Goal: Transaction & Acquisition: Subscribe to service/newsletter

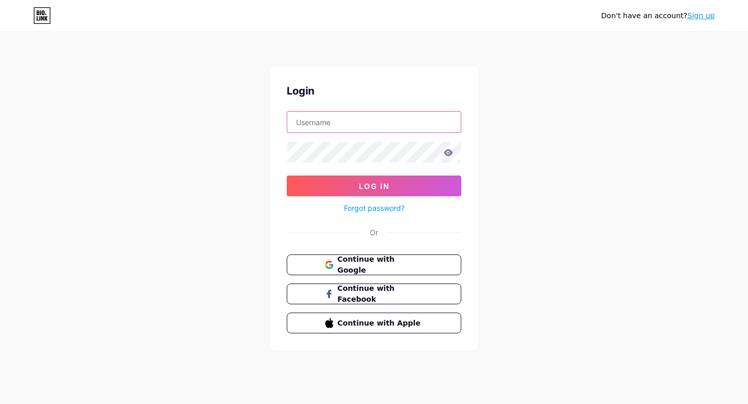
click at [333, 118] on input "text" at bounding box center [374, 122] width 174 height 21
click at [301, 113] on input "text" at bounding box center [374, 122] width 174 height 21
click at [281, 231] on div "Login Log In Forgot password? Or Continue with Google Continue with Facebook Co…" at bounding box center [374, 208] width 208 height 284
click at [708, 7] on div "Don't have an account? Sign up" at bounding box center [658, 15] width 114 height 17
click at [703, 9] on div "Don't have an account? Sign up" at bounding box center [658, 15] width 114 height 17
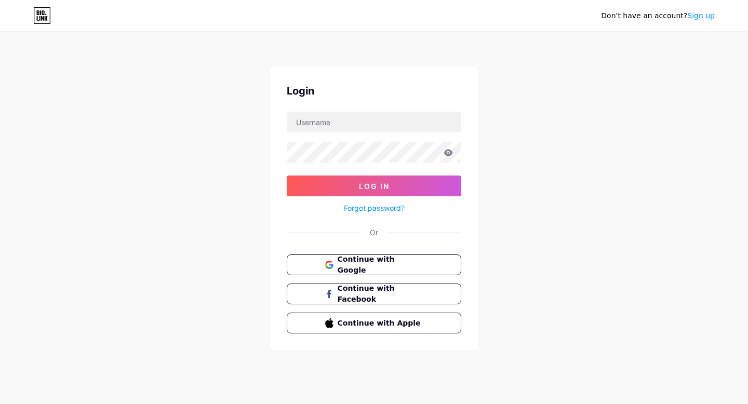
click at [701, 17] on link "Sign up" at bounding box center [701, 15] width 28 height 8
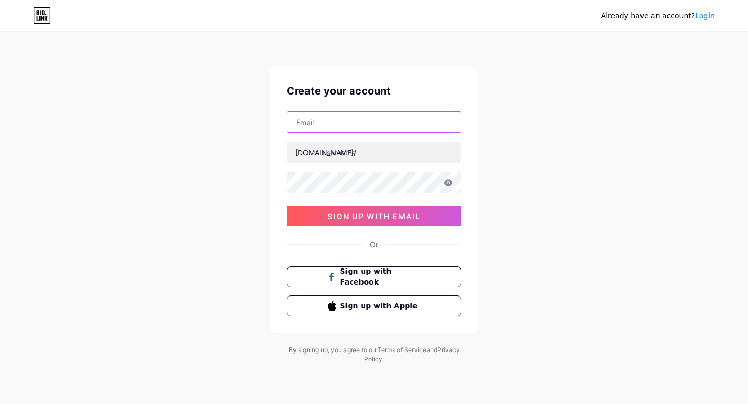
click at [341, 113] on input "text" at bounding box center [374, 122] width 174 height 21
click at [329, 122] on input "text" at bounding box center [374, 122] width 174 height 21
type input "bharatclub"
drag, startPoint x: 376, startPoint y: 121, endPoint x: 231, endPoint y: 122, distance: 145.0
click at [231, 122] on div "Already have an account? Login Create your account bharatclub [DOMAIN_NAME]/ 0c…" at bounding box center [374, 198] width 748 height 397
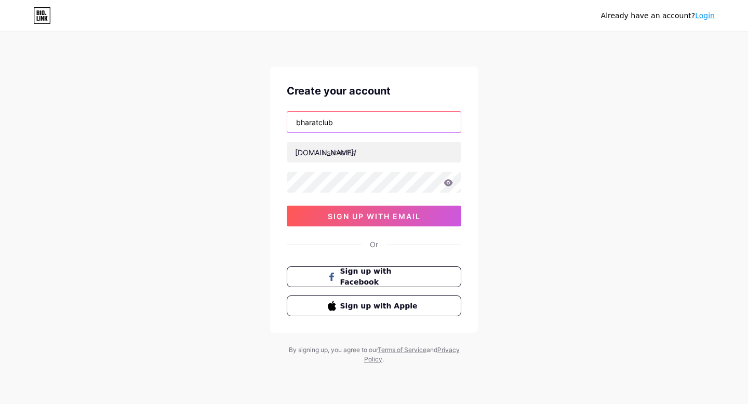
click at [300, 122] on input "bharatclub" at bounding box center [374, 122] width 174 height 21
drag, startPoint x: 336, startPoint y: 118, endPoint x: 261, endPoint y: 118, distance: 74.8
click at [261, 118] on div "Already have an account? Login Create your account bharatclub [DOMAIN_NAME]/ 0c…" at bounding box center [374, 198] width 748 height 397
click at [310, 123] on input "text" at bounding box center [374, 122] width 174 height 21
type input "[EMAIL_ADDRESS][DOMAIN_NAME]"
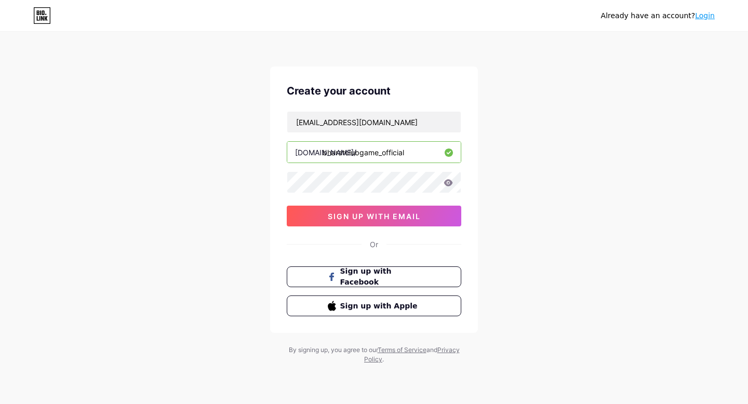
click at [329, 171] on div "[EMAIL_ADDRESS][DOMAIN_NAME] [DOMAIN_NAME]/ bharatclubgame_official 0cAFcWeA7Op…" at bounding box center [374, 168] width 175 height 115
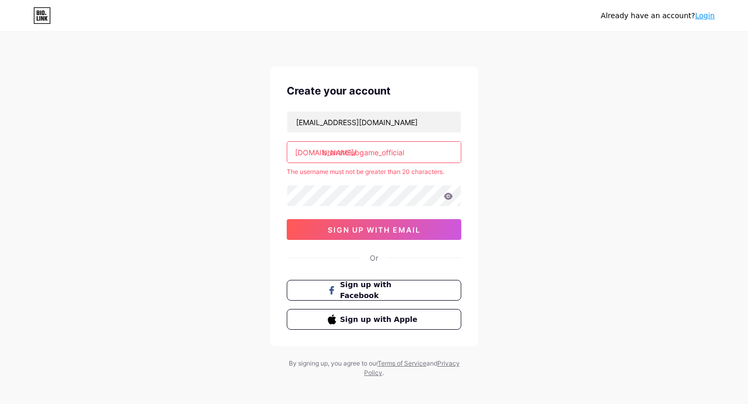
click at [328, 179] on div "[EMAIL_ADDRESS][DOMAIN_NAME] [DOMAIN_NAME]/ bharatclubgame_official The usernam…" at bounding box center [374, 175] width 175 height 129
click at [420, 147] on input "bharatclubgame_official" at bounding box center [374, 152] width 174 height 21
click at [412, 155] on input "bharatclubgame_official" at bounding box center [374, 152] width 174 height 21
click at [363, 157] on input "bharatclubgame_official" at bounding box center [374, 152] width 174 height 21
click at [363, 151] on input "bharatclubgame_official" at bounding box center [374, 152] width 174 height 21
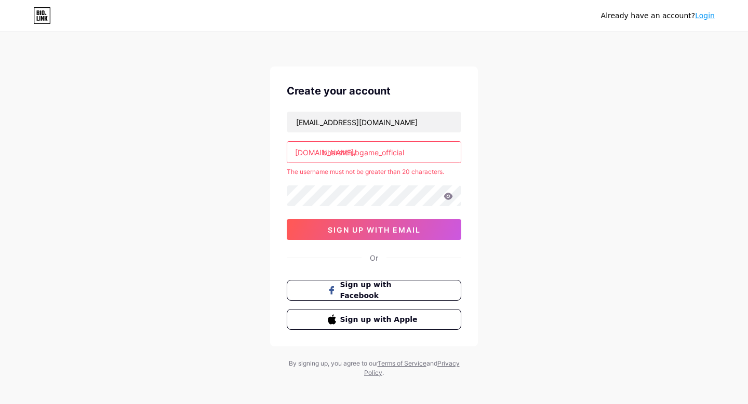
click at [362, 151] on input "bharatclubgame_official" at bounding box center [374, 152] width 174 height 21
drag, startPoint x: 379, startPoint y: 152, endPoint x: 358, endPoint y: 153, distance: 20.3
click at [358, 153] on input "bharatclubgame_official" at bounding box center [374, 152] width 174 height 21
click at [427, 152] on input "bharatclub_official" at bounding box center [374, 152] width 174 height 21
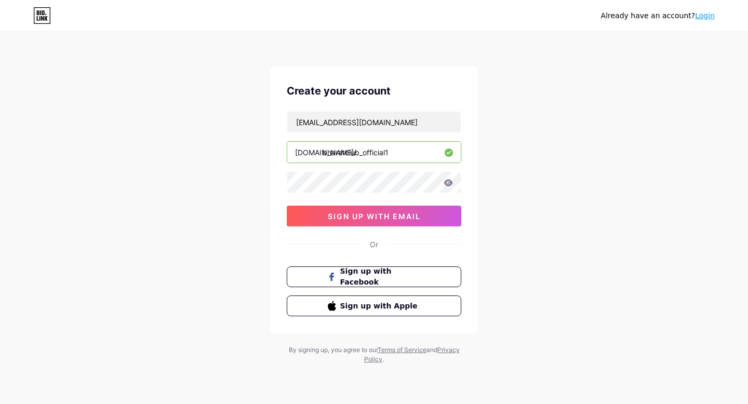
click at [409, 165] on div "[EMAIL_ADDRESS][DOMAIN_NAME] [DOMAIN_NAME]/ bharatclub_official1 0cAFcWeA7OpkaH…" at bounding box center [374, 168] width 175 height 115
click at [410, 158] on input "bharatclub_official1" at bounding box center [374, 152] width 174 height 21
drag, startPoint x: 362, startPoint y: 153, endPoint x: 405, endPoint y: 153, distance: 43.1
click at [405, 153] on input "bharatclub_official1" at bounding box center [374, 152] width 174 height 21
click at [521, 162] on div "Already have an account? Login Create your account [EMAIL_ADDRESS][DOMAIN_NAME]…" at bounding box center [374, 198] width 748 height 397
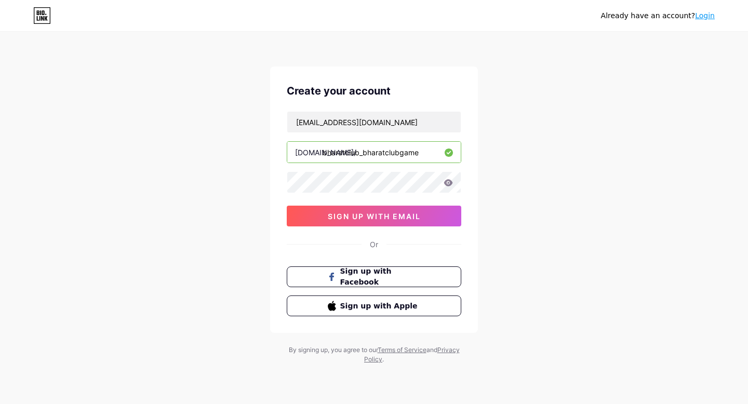
click at [331, 171] on div at bounding box center [374, 182] width 175 height 22
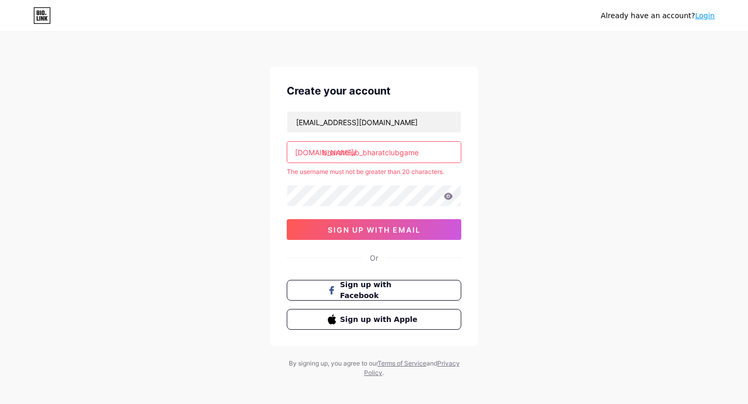
click at [431, 156] on input "bharatclub_bharatclubgame" at bounding box center [374, 152] width 174 height 21
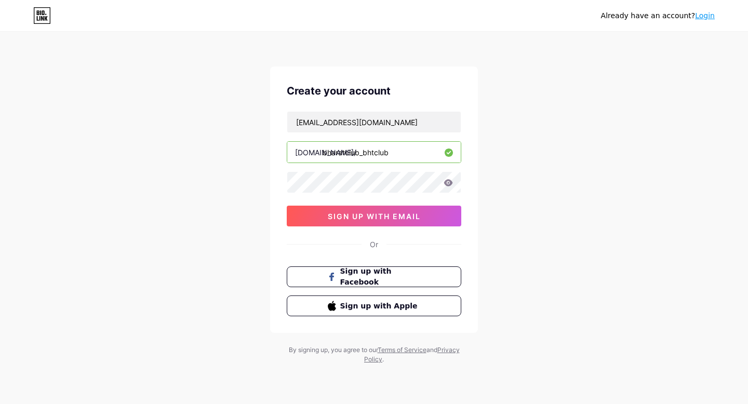
type input "bharatclub_bhtclub"
click at [410, 219] on span "sign up with email" at bounding box center [374, 216] width 93 height 9
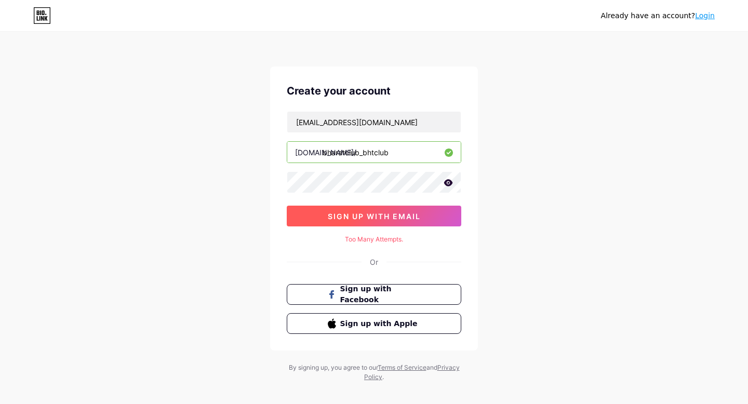
click at [410, 219] on span "sign up with email" at bounding box center [374, 216] width 93 height 9
drag, startPoint x: 392, startPoint y: 156, endPoint x: 290, endPoint y: 153, distance: 101.4
click at [290, 153] on input "bharatclub_bhtclub" at bounding box center [374, 152] width 174 height 21
click at [404, 214] on span "sign up with email" at bounding box center [374, 216] width 93 height 9
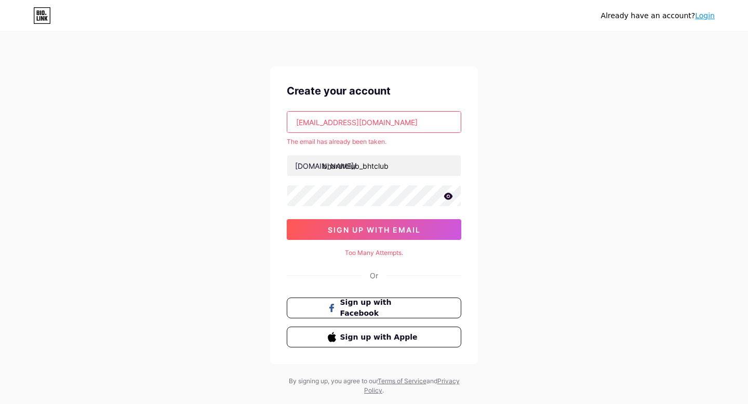
click at [352, 128] on input "[EMAIL_ADDRESS][DOMAIN_NAME]" at bounding box center [374, 122] width 174 height 21
drag, startPoint x: 395, startPoint y: 118, endPoint x: 277, endPoint y: 110, distance: 117.7
click at [277, 110] on div "Create your account [EMAIL_ADDRESS][DOMAIN_NAME] The email has already been tak…" at bounding box center [374, 215] width 208 height 298
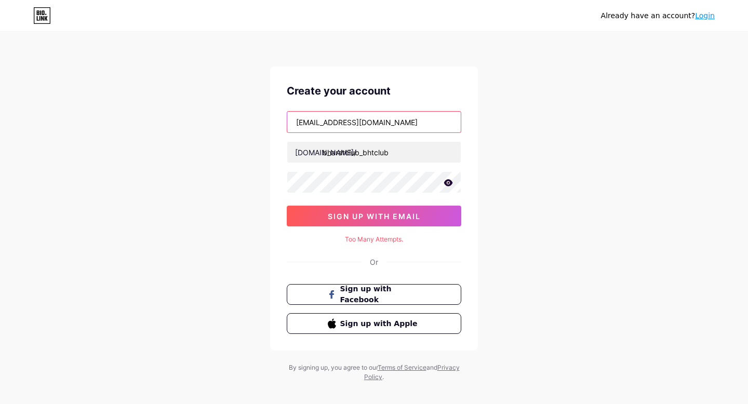
type input "[EMAIL_ADDRESS][DOMAIN_NAME]"
click at [325, 201] on div "[EMAIL_ADDRESS][DOMAIN_NAME] [DOMAIN_NAME]/ bharatclub_bhtclub 0cAFcWeA5LH4qivr…" at bounding box center [374, 168] width 175 height 115
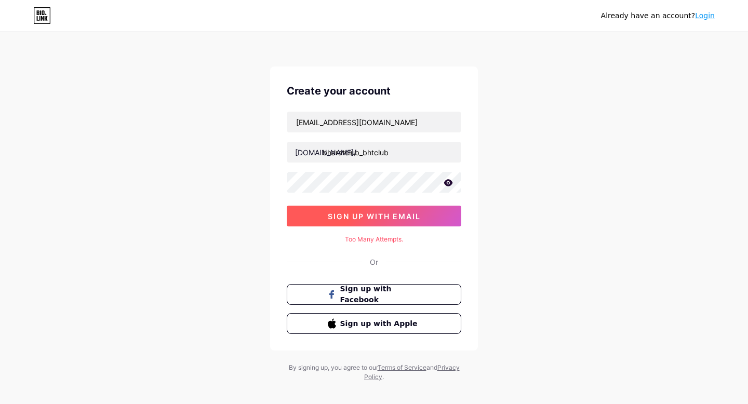
click at [328, 212] on span "sign up with email" at bounding box center [374, 216] width 93 height 9
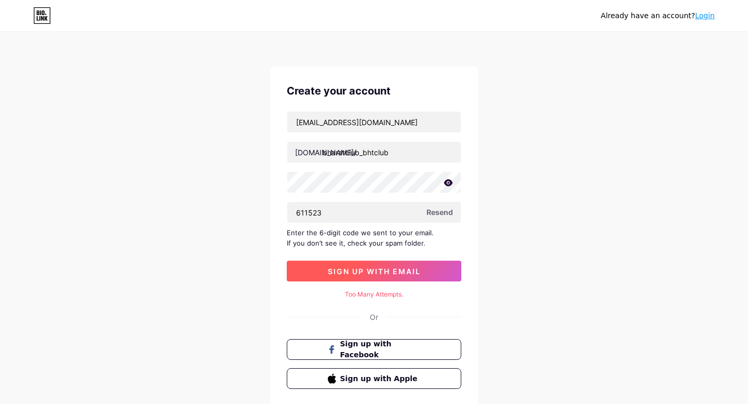
type input "611523"
click at [424, 265] on button "sign up with email" at bounding box center [374, 271] width 175 height 21
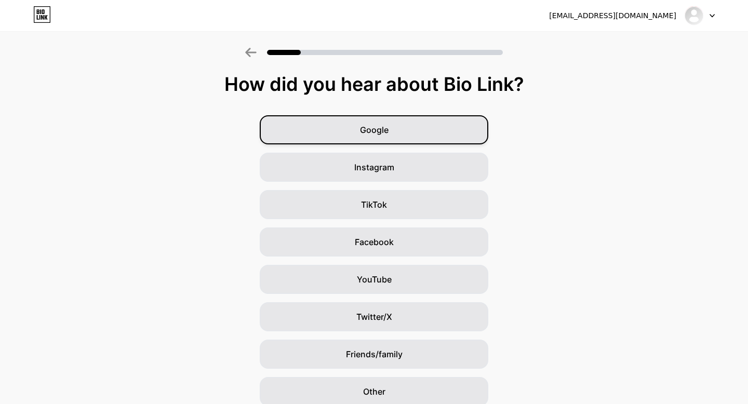
click at [387, 125] on span "Google" at bounding box center [374, 130] width 29 height 12
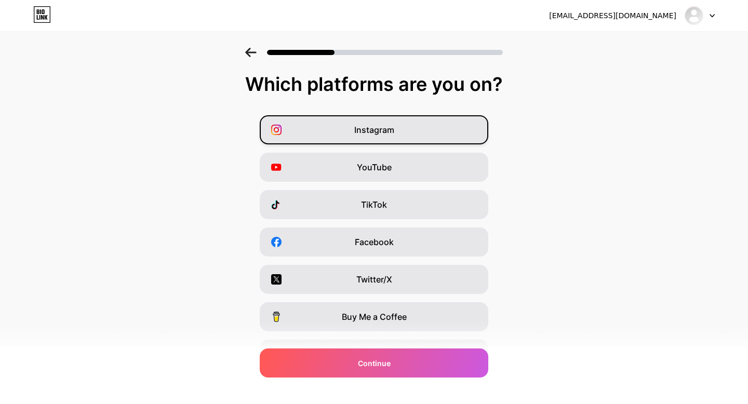
click at [375, 132] on span "Instagram" at bounding box center [374, 130] width 40 height 12
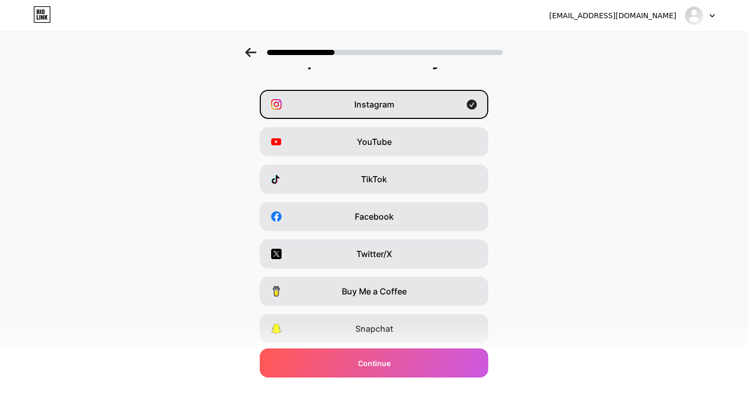
scroll to position [96, 0]
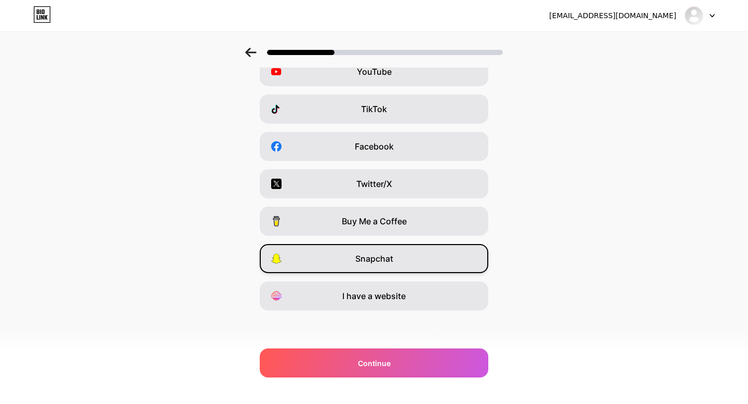
click at [393, 256] on div "Snapchat" at bounding box center [374, 258] width 229 height 29
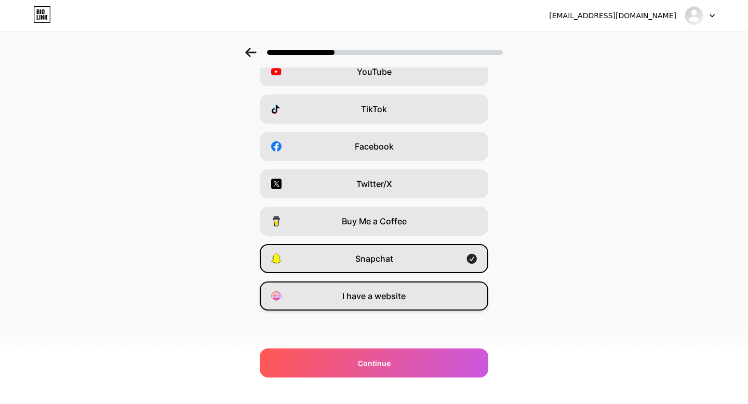
click at [388, 284] on div "I have a website" at bounding box center [374, 296] width 229 height 29
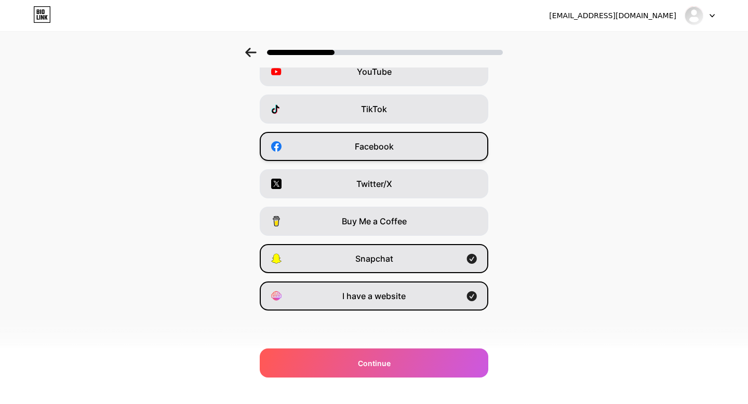
click at [400, 138] on div "Facebook" at bounding box center [374, 146] width 229 height 29
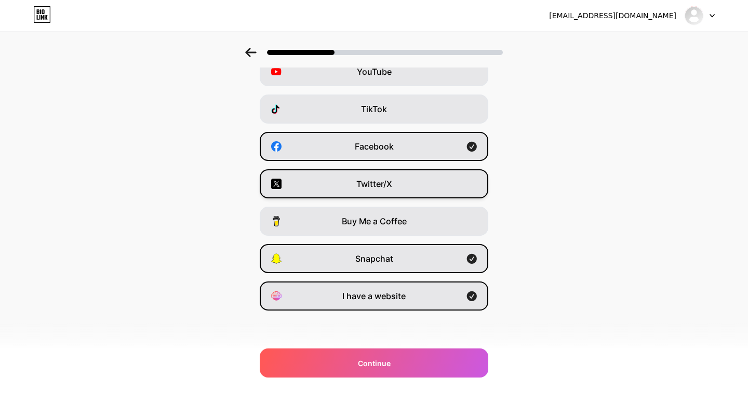
click at [393, 174] on div "Twitter/X" at bounding box center [374, 183] width 229 height 29
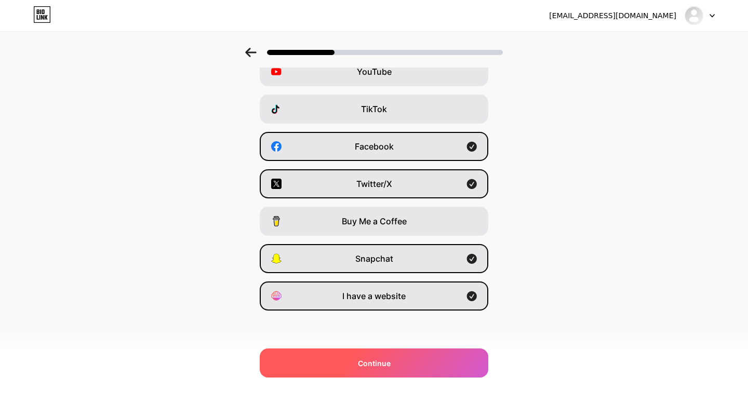
click at [390, 349] on div "Continue" at bounding box center [374, 363] width 229 height 29
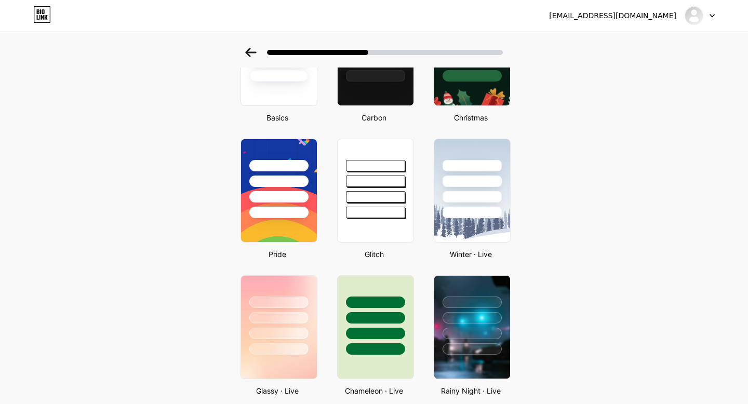
scroll to position [175, 0]
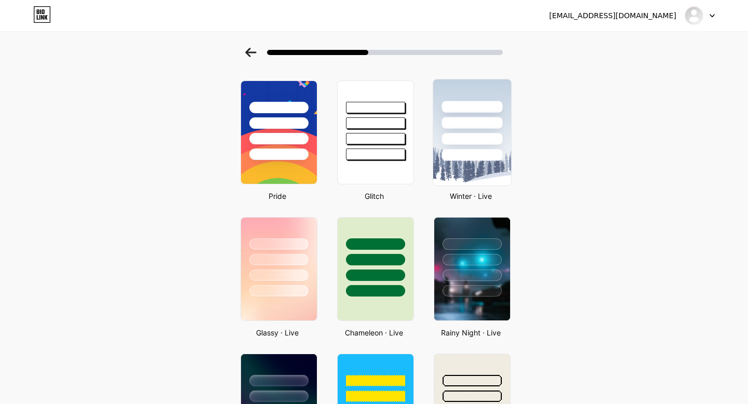
click at [473, 169] on img at bounding box center [472, 132] width 78 height 106
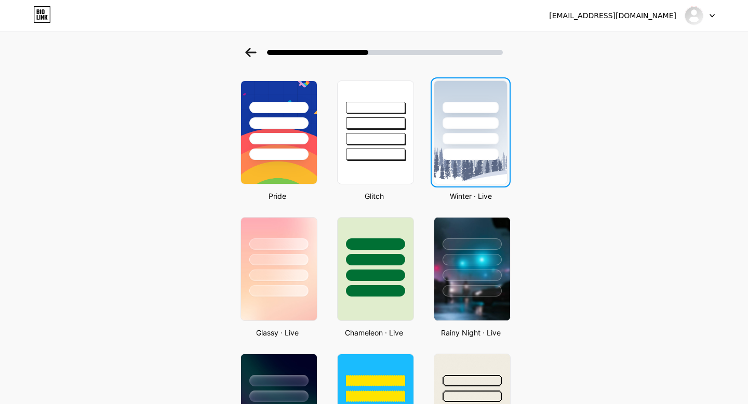
scroll to position [0, 0]
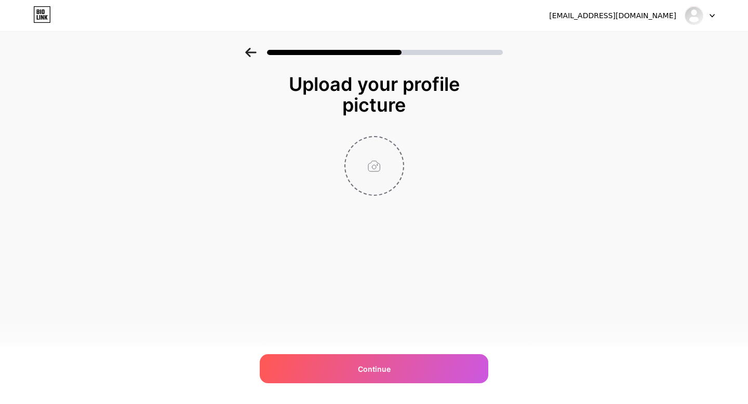
click at [372, 162] on input "file" at bounding box center [374, 166] width 58 height 58
click at [351, 156] on input "file" at bounding box center [374, 166] width 58 height 58
type input "C:\fakepath\Bharat Biotech.png"
click at [722, 181] on div "Upload your profile picture Continue" at bounding box center [374, 148] width 748 height 200
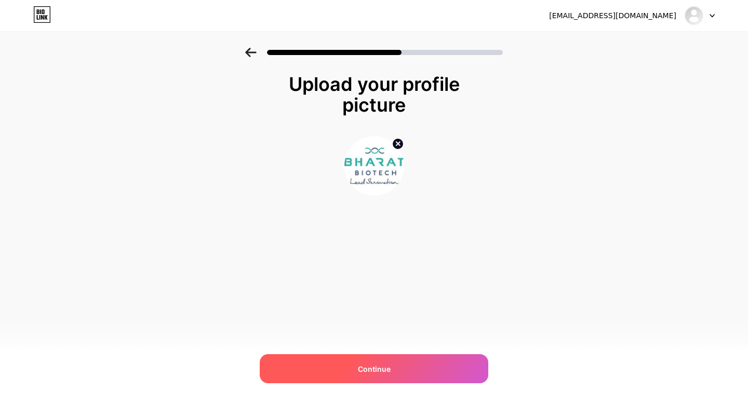
click at [371, 361] on div "Continue" at bounding box center [374, 368] width 229 height 29
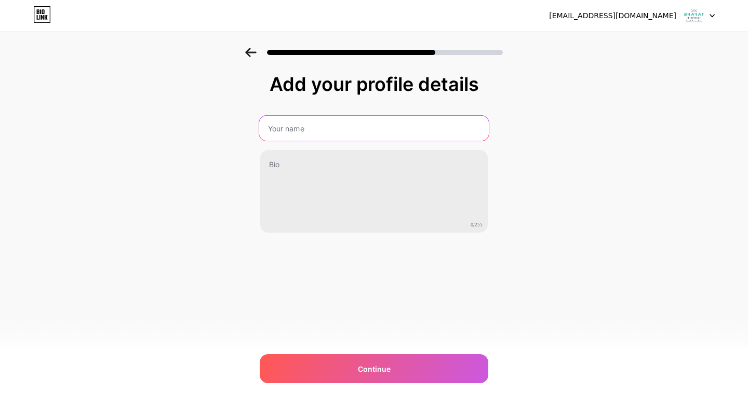
click at [356, 130] on input "text" at bounding box center [374, 128] width 230 height 25
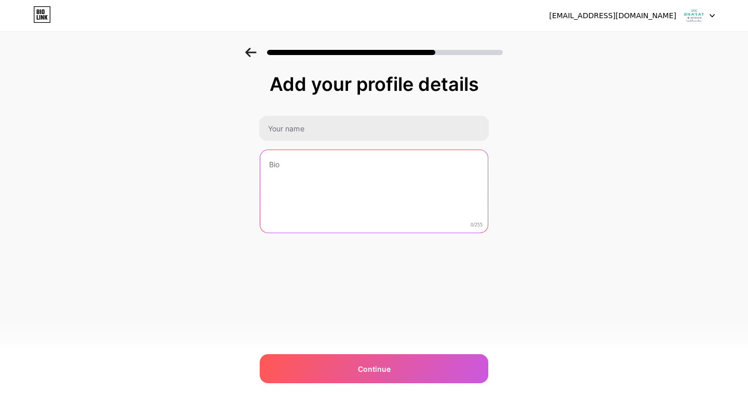
click at [361, 194] on textarea at bounding box center [374, 192] width 228 height 84
paste textarea "Bharat Club Game, Bharat Club Login, Bharat Club Download APP Join Bharat Club,…"
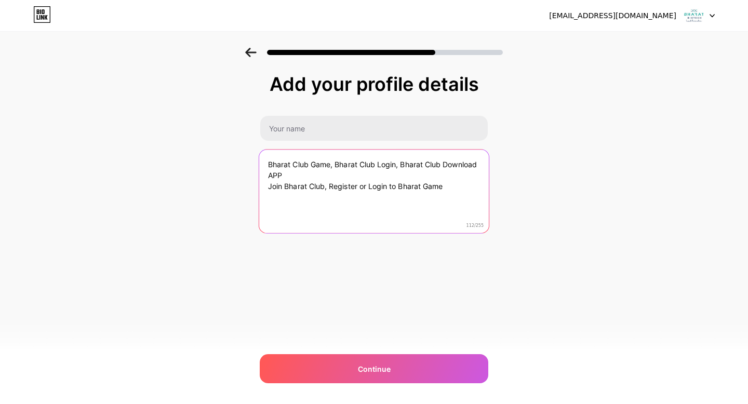
click at [303, 180] on textarea "Bharat Club Game, Bharat Club Login, Bharat Club Download APP Join Bharat Club,…" at bounding box center [374, 192] width 230 height 85
type textarea "Bharat Club Game, Bharat Club Login, Bharat Club Download APP Join Bharat Club,…"
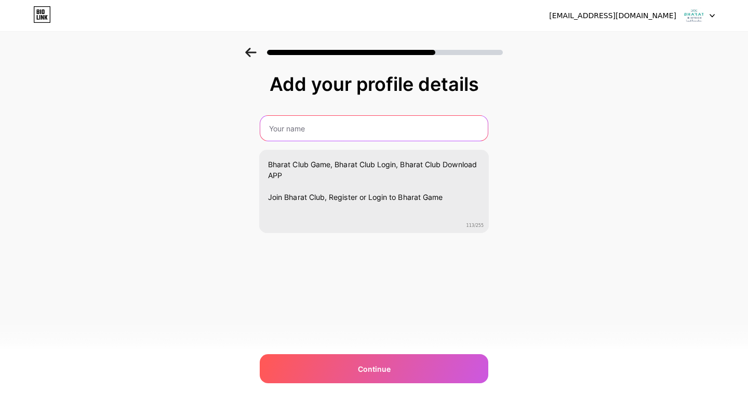
click at [312, 134] on input "text" at bounding box center [374, 128] width 228 height 25
click at [294, 122] on input "text" at bounding box center [374, 128] width 230 height 25
paste input "Bharat Club"
type input "Bharat Club"
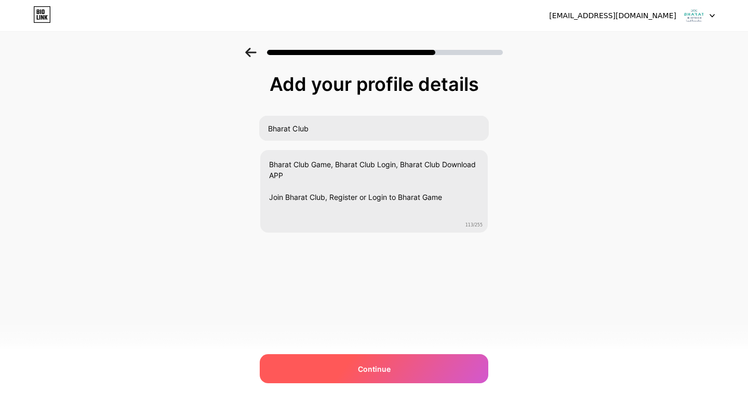
click at [381, 365] on span "Continue" at bounding box center [374, 369] width 33 height 11
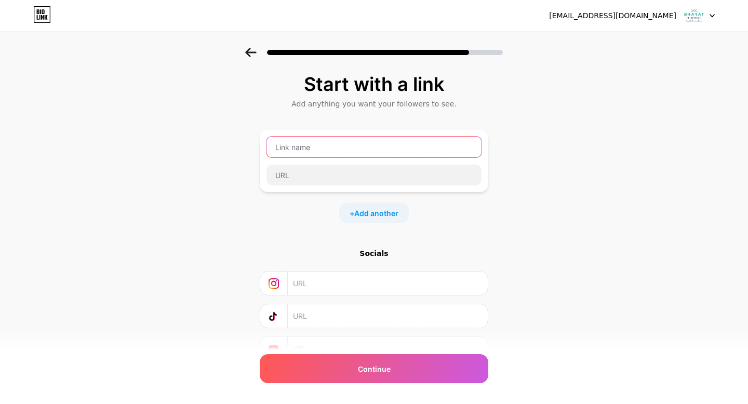
click at [336, 137] on input "text" at bounding box center [374, 147] width 215 height 21
click at [332, 143] on input "text" at bounding box center [374, 147] width 215 height 21
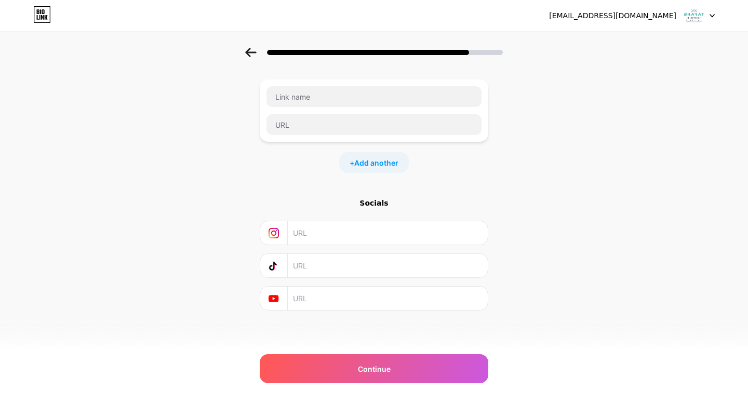
click at [340, 230] on input "text" at bounding box center [387, 232] width 189 height 23
click at [292, 123] on input "text" at bounding box center [374, 124] width 215 height 21
paste input "[URL][DOMAIN_NAME]"
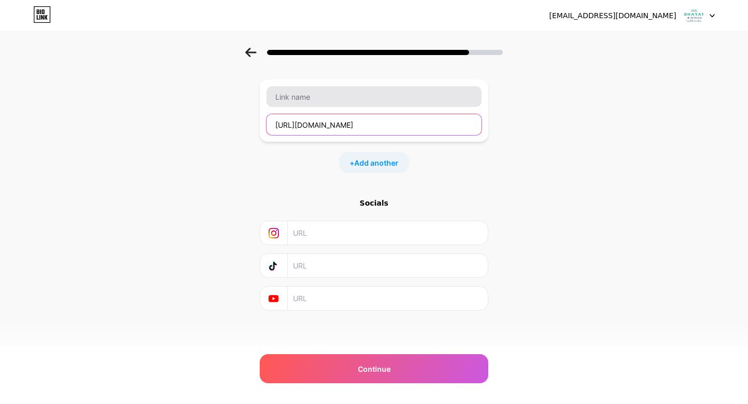
type input "[URL][DOMAIN_NAME]"
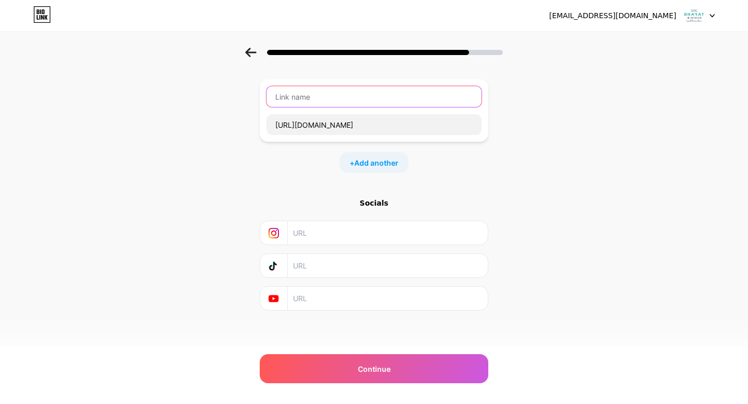
click at [309, 102] on input "text" at bounding box center [374, 96] width 215 height 21
type input "Bharat Club"
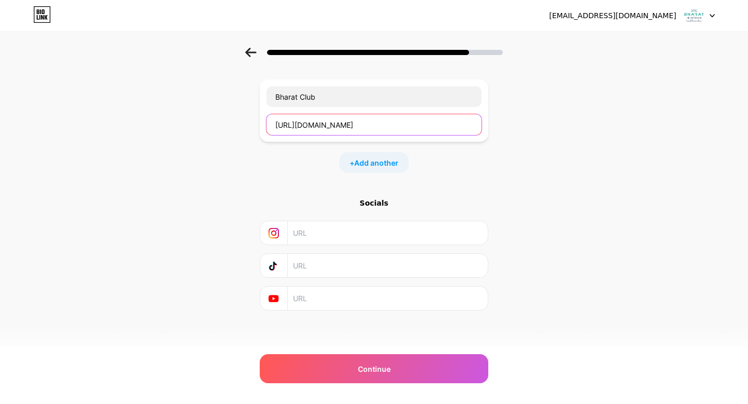
drag, startPoint x: 395, startPoint y: 122, endPoint x: 286, endPoint y: 116, distance: 108.8
click at [285, 116] on input "[URL][DOMAIN_NAME]" at bounding box center [374, 124] width 215 height 21
click at [370, 168] on div "+ Add another" at bounding box center [374, 162] width 70 height 21
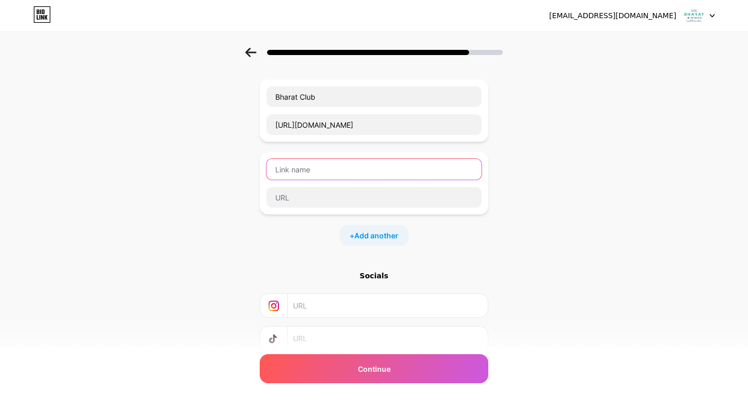
click at [304, 168] on input "text" at bounding box center [374, 169] width 215 height 21
type input "Bharat Club Login"
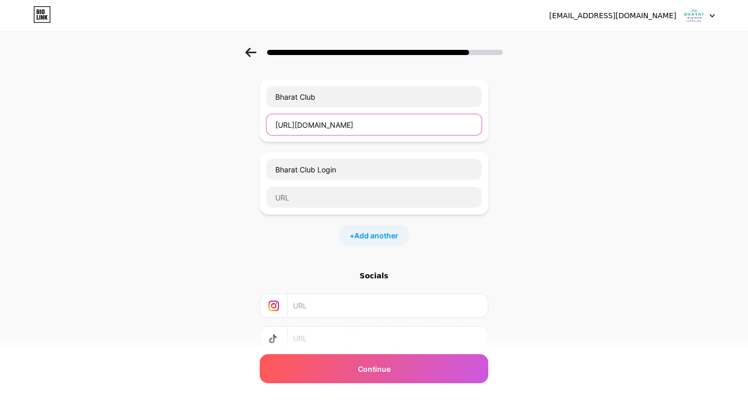
drag, startPoint x: 413, startPoint y: 130, endPoint x: 250, endPoint y: 126, distance: 163.2
click at [250, 126] on div "Start with a link Add anything you want your followers to see. Bharat Club [URL…" at bounding box center [374, 216] width 748 height 438
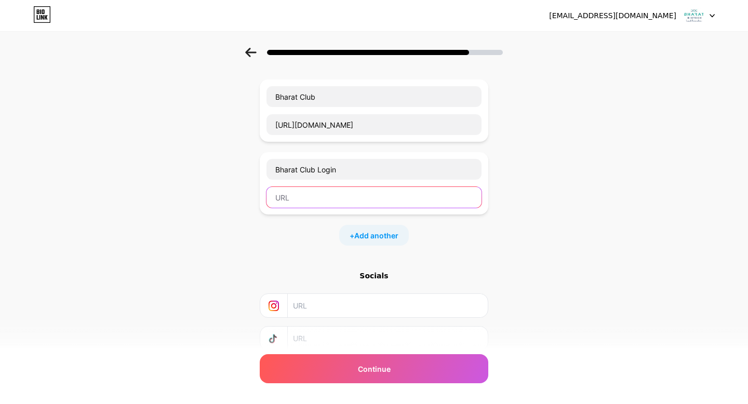
click at [304, 198] on input "text" at bounding box center [374, 197] width 215 height 21
paste input "[URL][DOMAIN_NAME]"
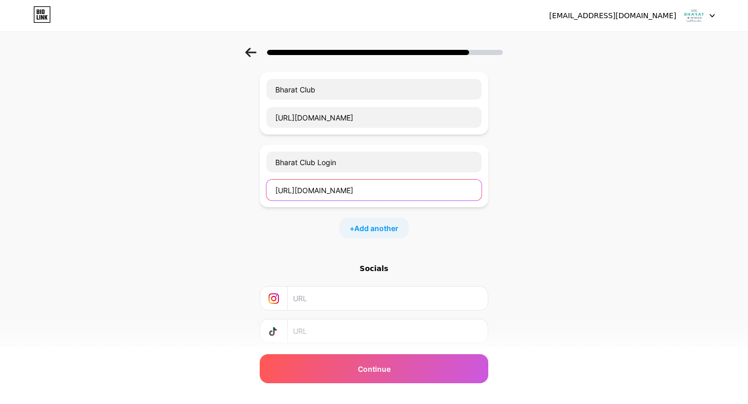
scroll to position [68, 0]
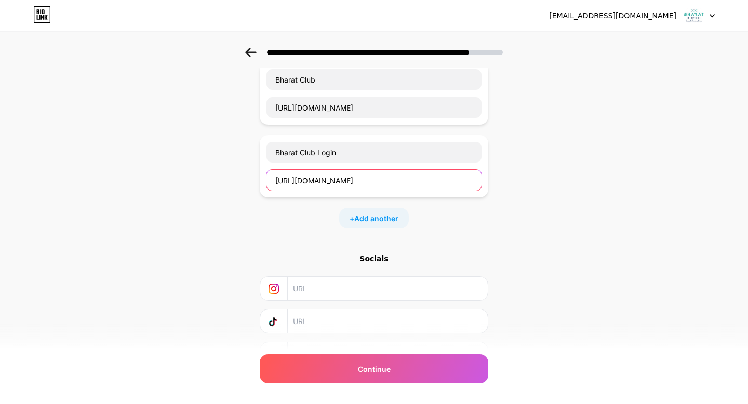
type input "[URL][DOMAIN_NAME]"
click at [368, 284] on input "text" at bounding box center [387, 288] width 189 height 23
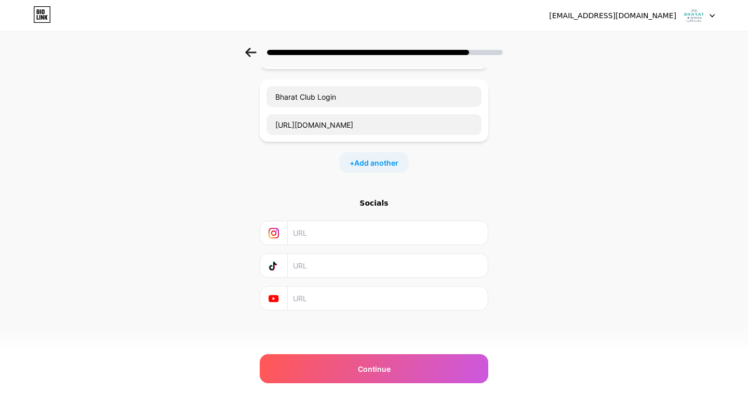
scroll to position [99, 0]
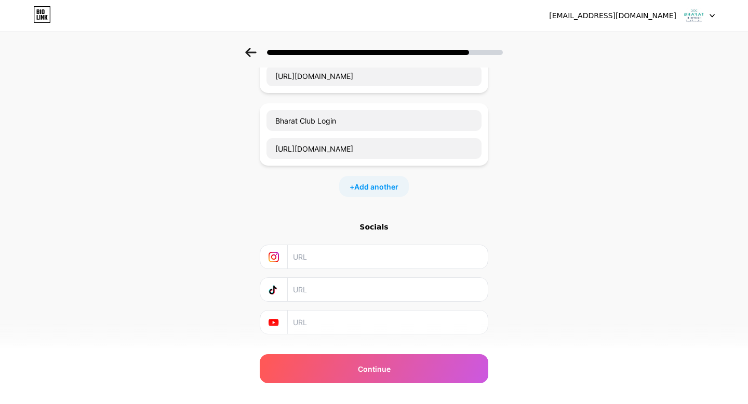
click at [372, 222] on div "Socials" at bounding box center [374, 227] width 229 height 10
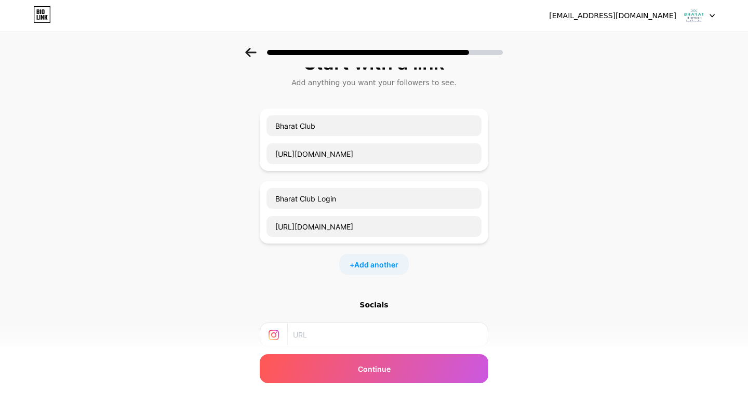
scroll to position [0, 0]
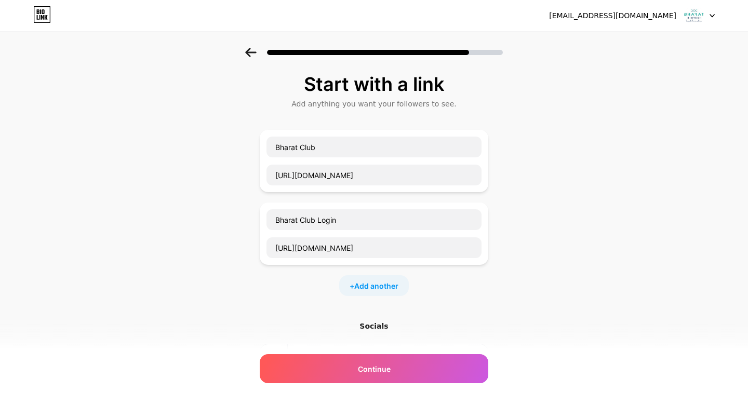
click at [252, 52] on icon at bounding box center [250, 52] width 11 height 9
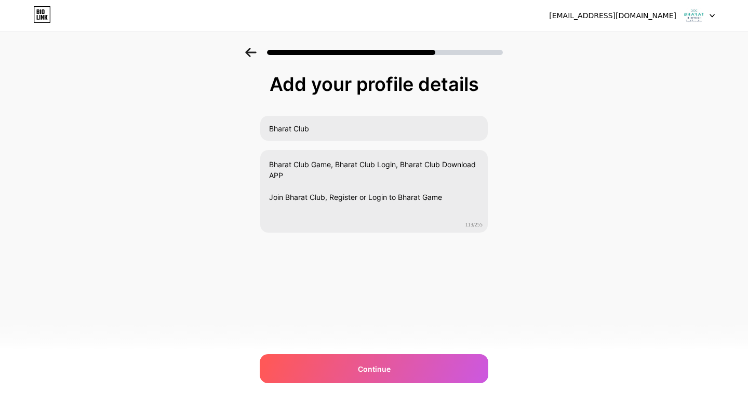
click at [252, 52] on icon at bounding box center [250, 52] width 11 height 9
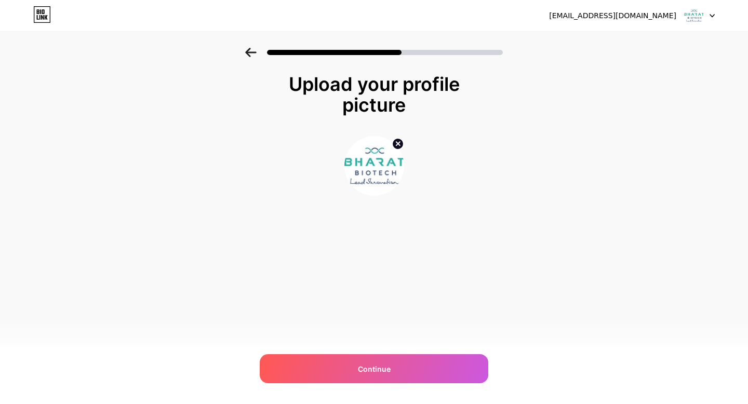
click at [252, 52] on icon at bounding box center [250, 52] width 11 height 9
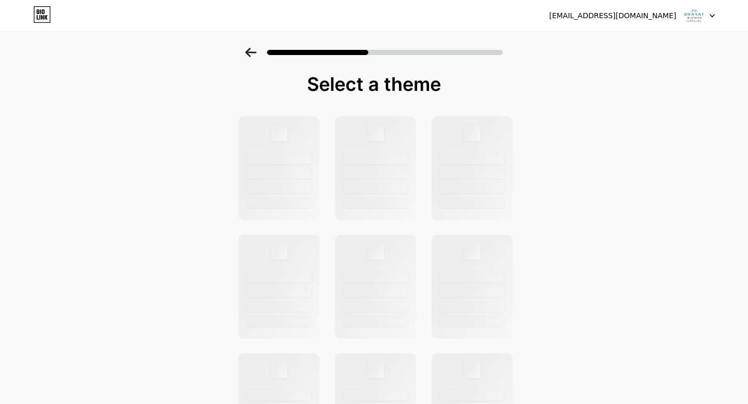
click at [252, 52] on icon at bounding box center [250, 52] width 11 height 9
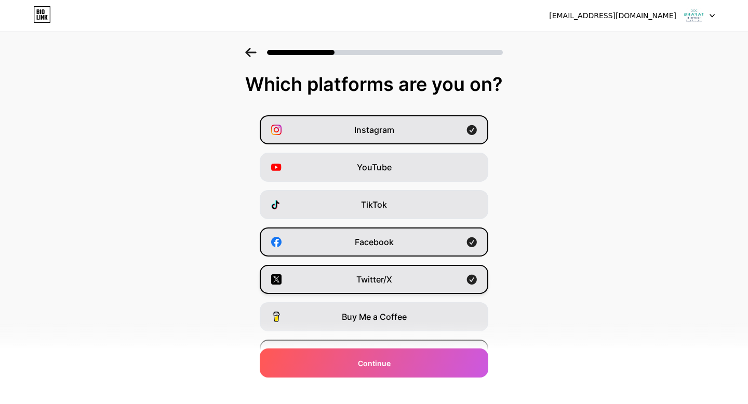
click at [390, 265] on div "Twitter/X" at bounding box center [374, 279] width 229 height 29
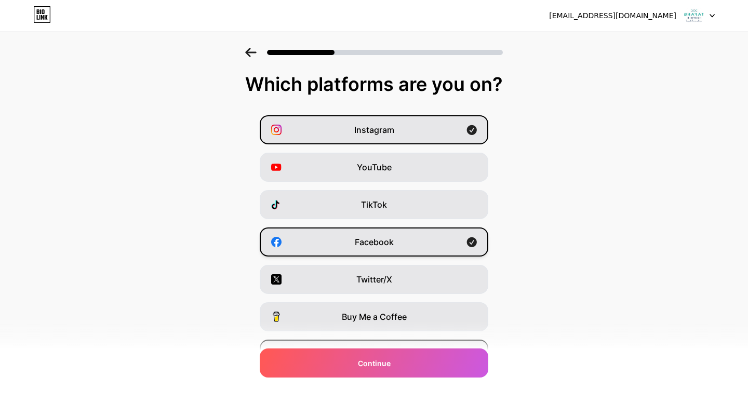
click at [398, 244] on div "Facebook" at bounding box center [374, 242] width 229 height 29
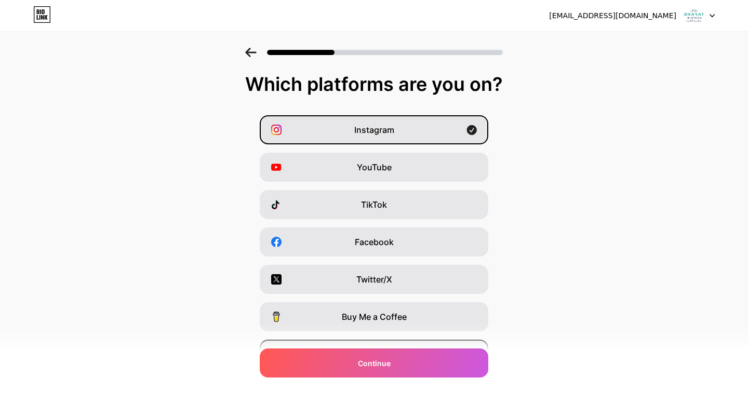
scroll to position [96, 0]
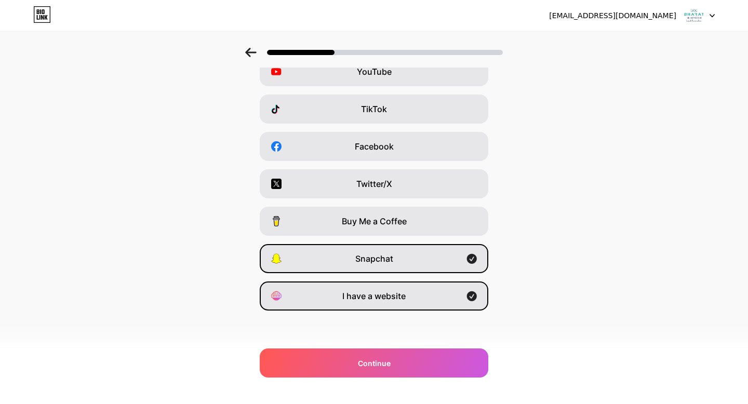
click at [423, 242] on div "Instagram YouTube TikTok Facebook Twitter/X Buy Me a Coffee Snapchat I have a w…" at bounding box center [374, 165] width 738 height 291
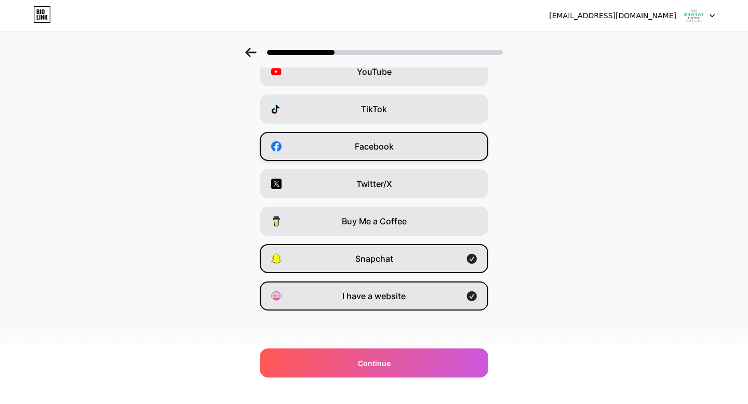
click at [410, 139] on div "Facebook" at bounding box center [374, 146] width 229 height 29
click at [438, 257] on div "Snapchat" at bounding box center [374, 258] width 229 height 29
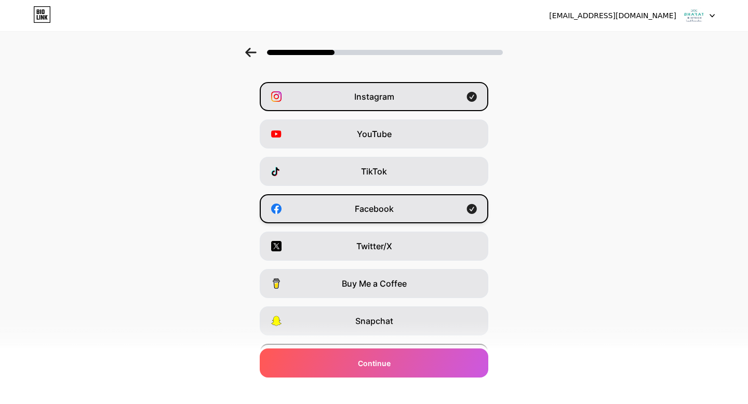
scroll to position [29, 0]
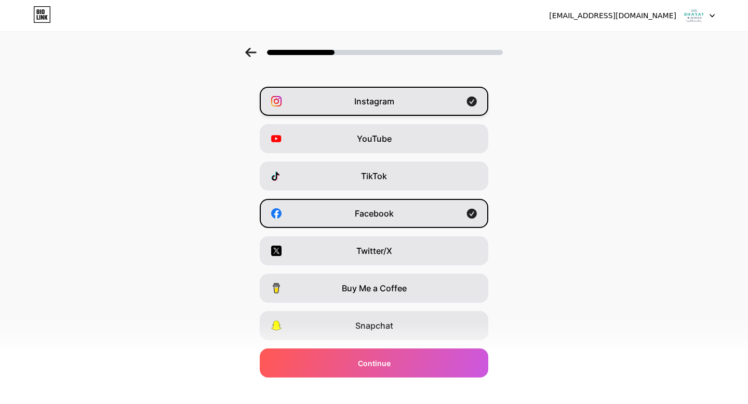
click at [424, 110] on div "Instagram" at bounding box center [374, 101] width 229 height 29
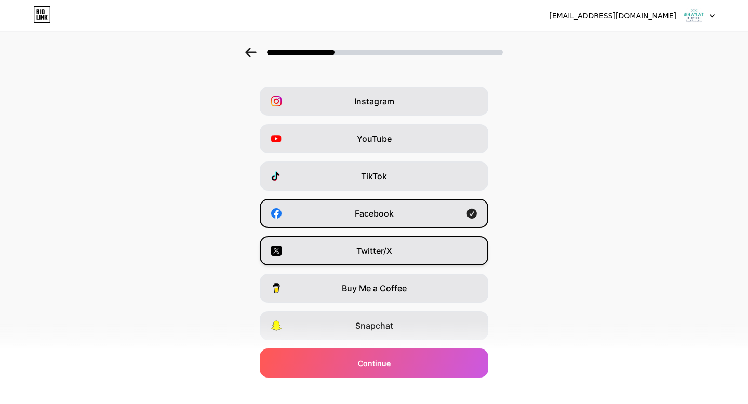
click at [371, 239] on div "Twitter/X" at bounding box center [374, 250] width 229 height 29
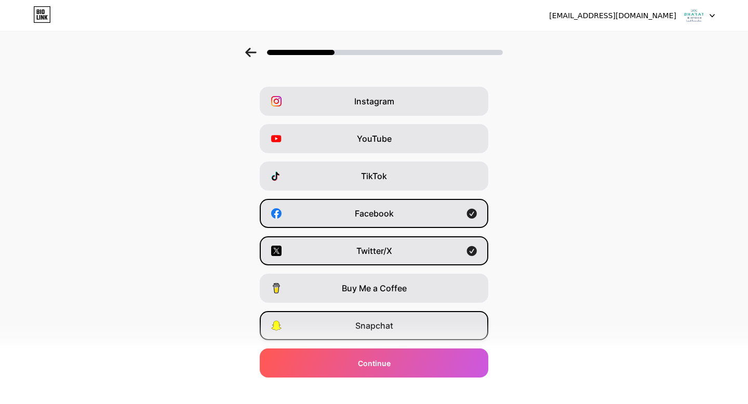
scroll to position [96, 0]
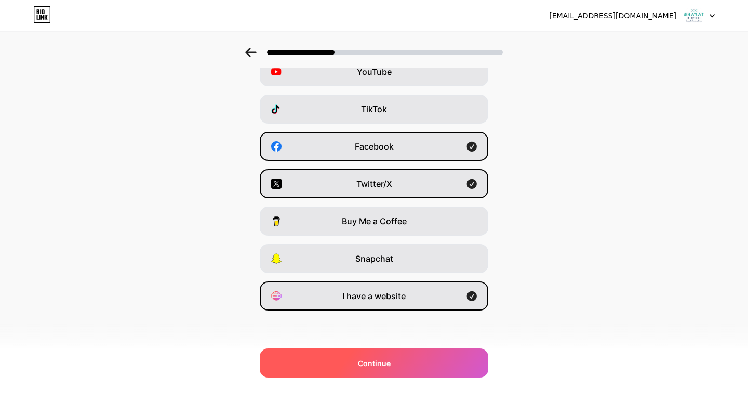
click at [400, 362] on div "Continue" at bounding box center [374, 363] width 229 height 29
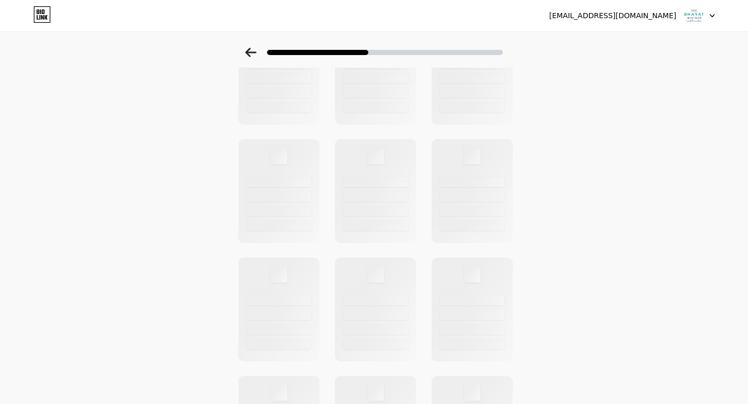
scroll to position [0, 0]
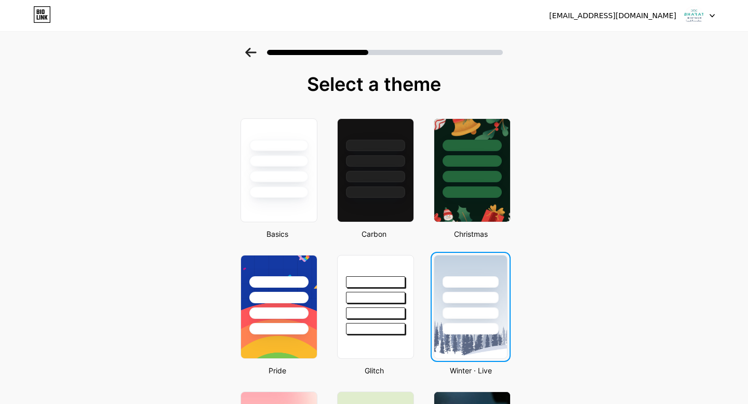
click at [469, 341] on img at bounding box center [470, 307] width 73 height 103
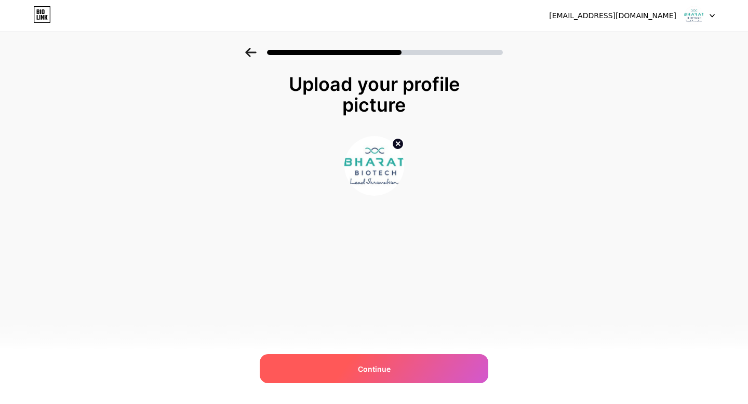
click at [391, 379] on div "Continue" at bounding box center [374, 368] width 229 height 29
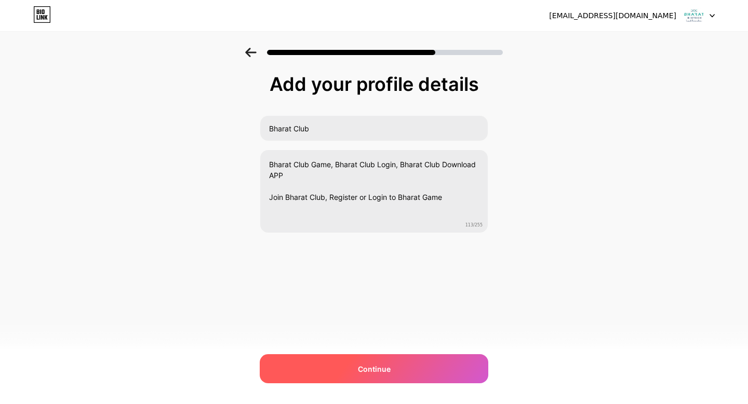
click at [394, 364] on div "Continue" at bounding box center [374, 368] width 229 height 29
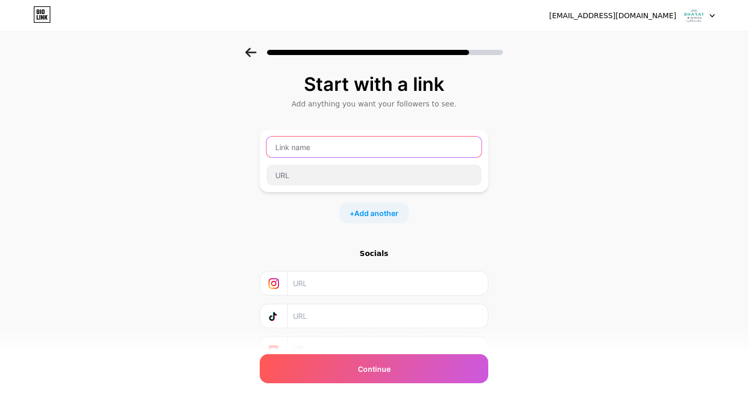
click at [334, 143] on input "text" at bounding box center [374, 147] width 215 height 21
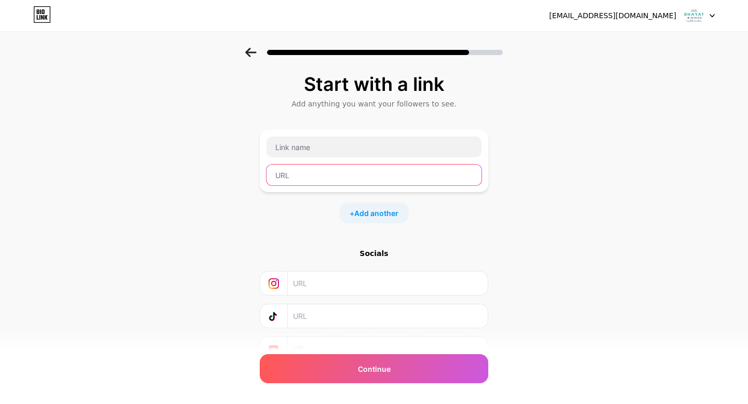
click at [316, 177] on input "text" at bounding box center [374, 175] width 215 height 21
paste input "[URL][DOMAIN_NAME]"
type input "[URL][DOMAIN_NAME]"
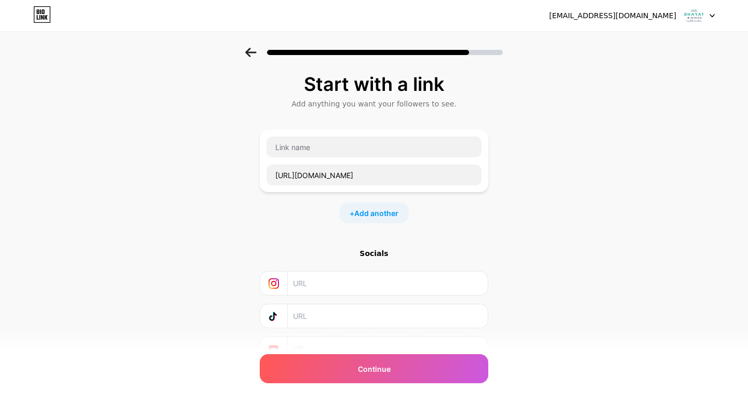
click at [352, 211] on div "+ Add another" at bounding box center [374, 213] width 70 height 21
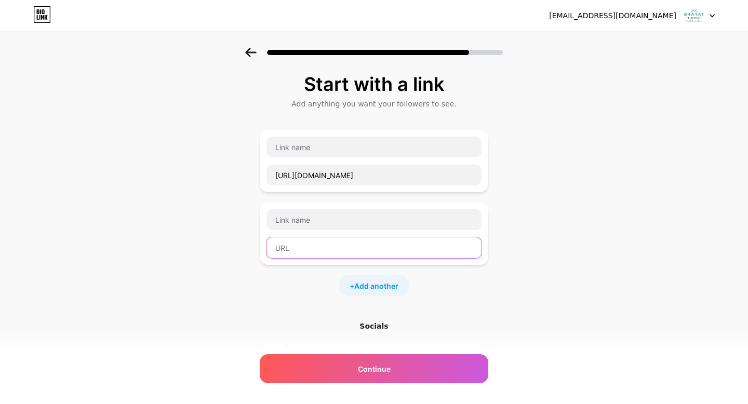
click at [310, 245] on input "text" at bounding box center [374, 247] width 215 height 21
paste input "[URL][DOMAIN_NAME]"
type input "[URL][DOMAIN_NAME]"
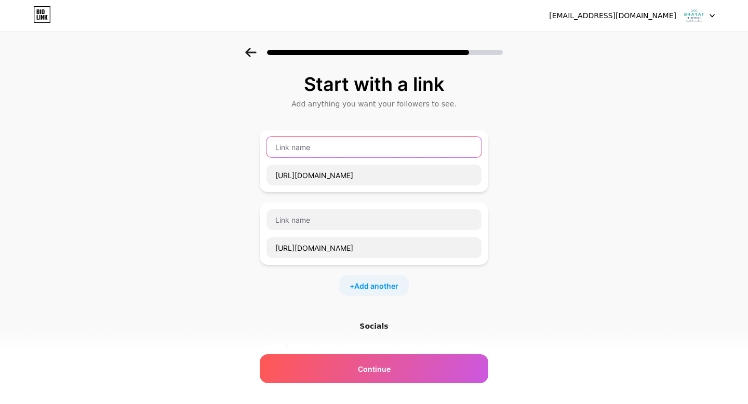
click at [315, 148] on input "text" at bounding box center [374, 147] width 215 height 21
type input "Bharat Club"
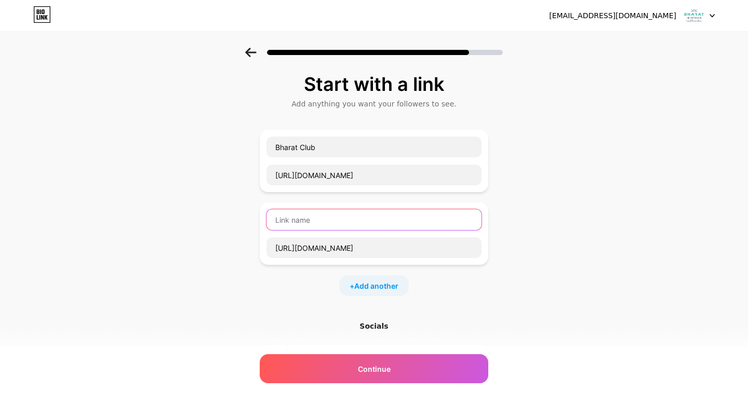
click at [352, 223] on input "text" at bounding box center [374, 219] width 215 height 21
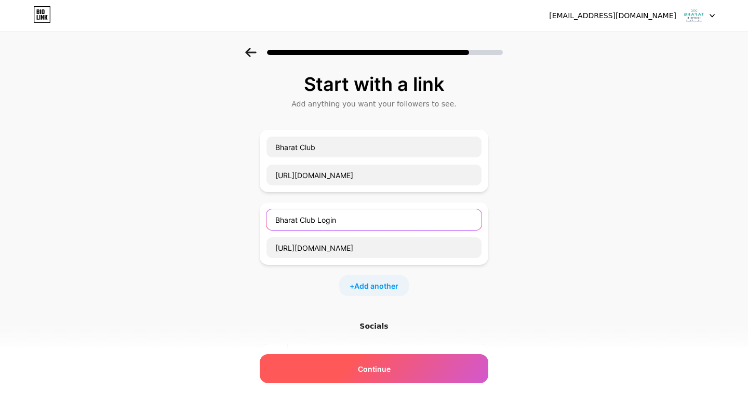
type input "Bharat Club Login"
click at [395, 361] on div "Continue" at bounding box center [374, 368] width 229 height 29
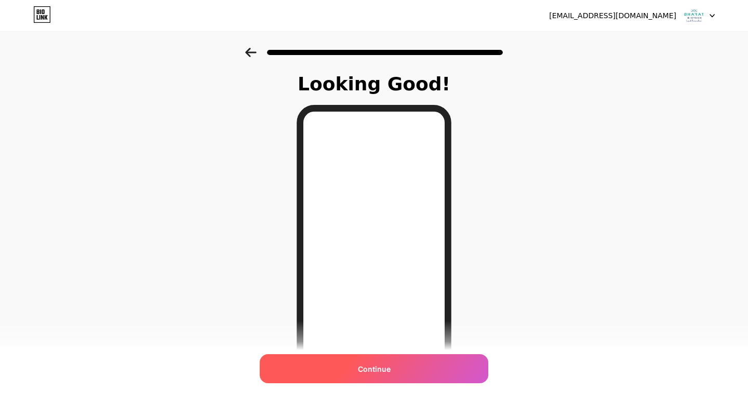
click at [375, 363] on div "Continue" at bounding box center [374, 368] width 229 height 29
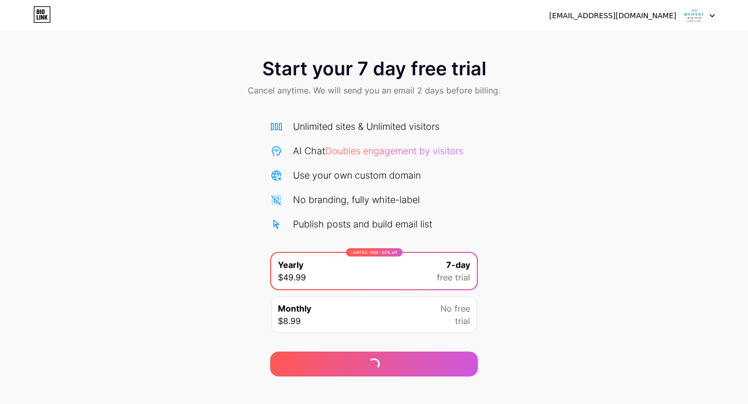
scroll to position [14, 0]
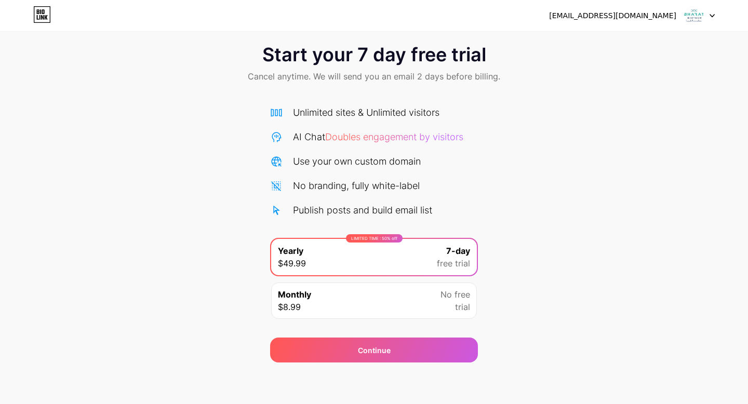
click at [375, 299] on div "Monthly $8.99 No free trial" at bounding box center [374, 301] width 206 height 36
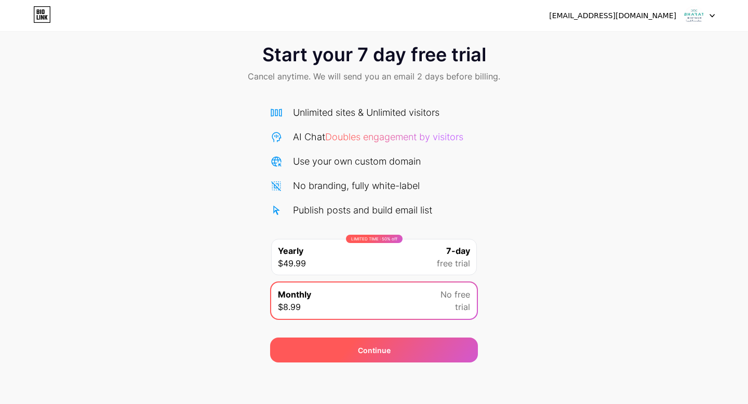
click at [380, 339] on div "Continue" at bounding box center [374, 350] width 208 height 25
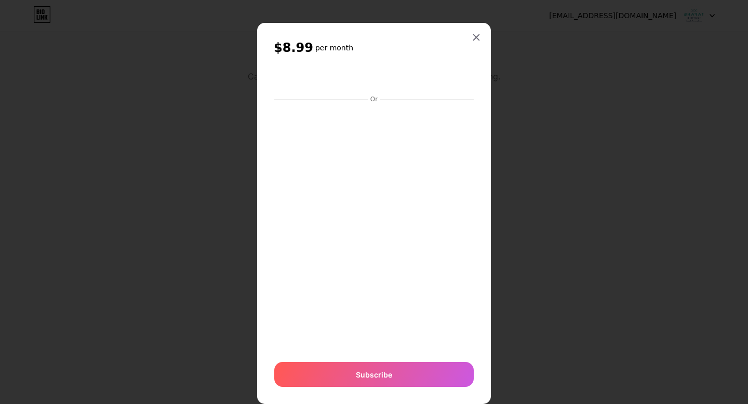
click at [478, 146] on div "$8.99 per month Or Subscribe" at bounding box center [374, 213] width 234 height 381
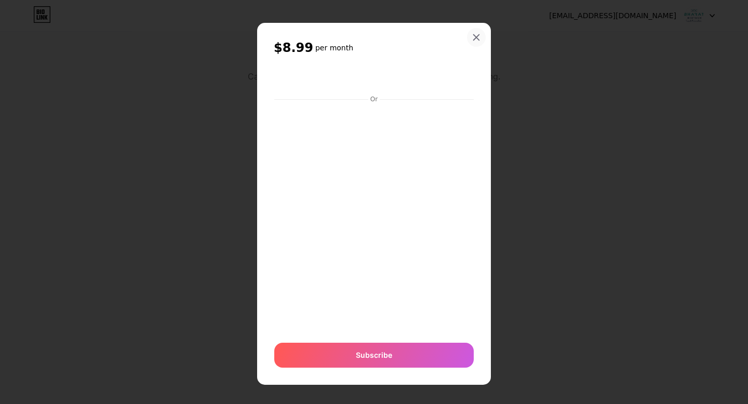
click at [475, 40] on icon at bounding box center [476, 37] width 8 height 8
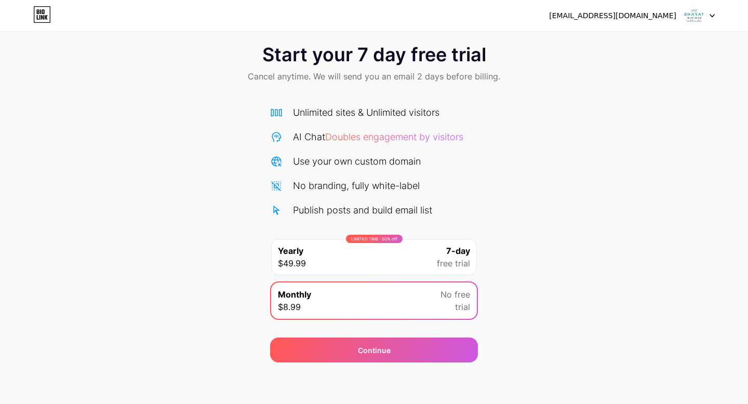
click at [363, 257] on div "LIMITED TIME : 50% off Yearly $49.99 7-day free trial" at bounding box center [374, 257] width 206 height 36
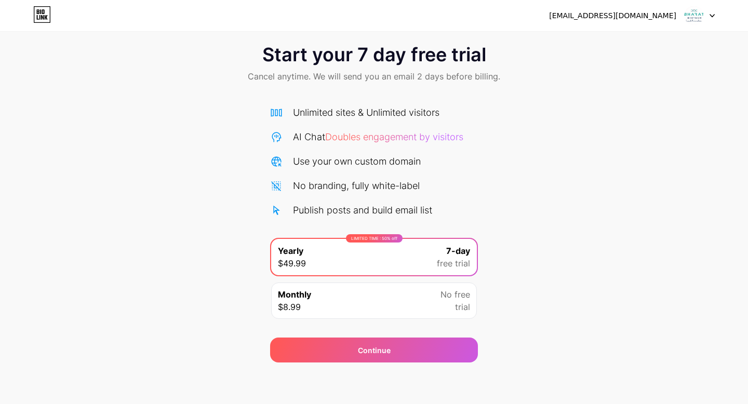
click at [389, 297] on div "Monthly $8.99 No free trial" at bounding box center [374, 301] width 206 height 36
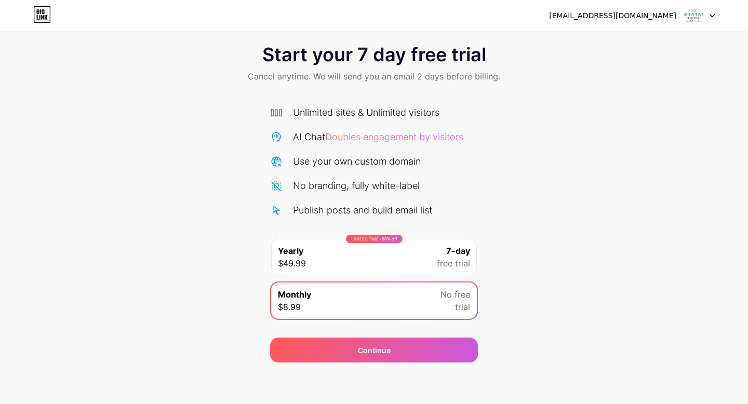
click at [383, 258] on div "LIMITED TIME : 50% off Yearly $49.99 7-day free trial" at bounding box center [374, 257] width 206 height 36
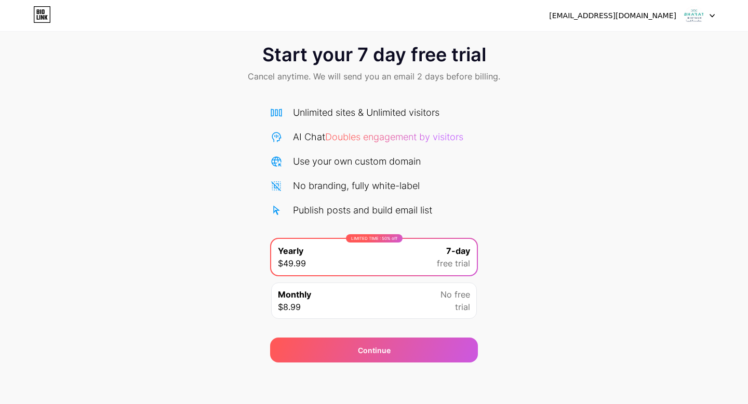
click at [381, 285] on div "Monthly $8.99 No free trial" at bounding box center [374, 301] width 206 height 36
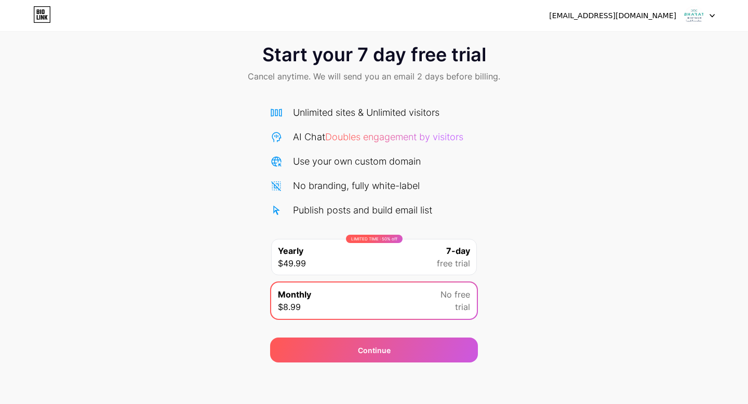
click at [368, 250] on div "LIMITED TIME : 50% off Yearly $49.99 7-day free trial" at bounding box center [374, 257] width 206 height 36
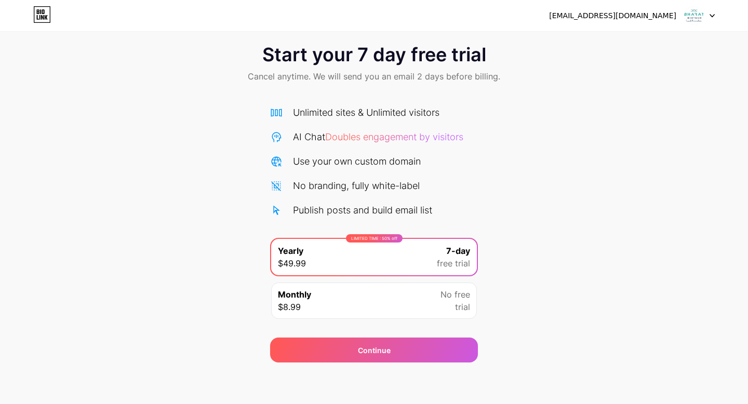
click at [370, 299] on div "Monthly $8.99 No free trial" at bounding box center [374, 301] width 206 height 36
